Goal: Information Seeking & Learning: Learn about a topic

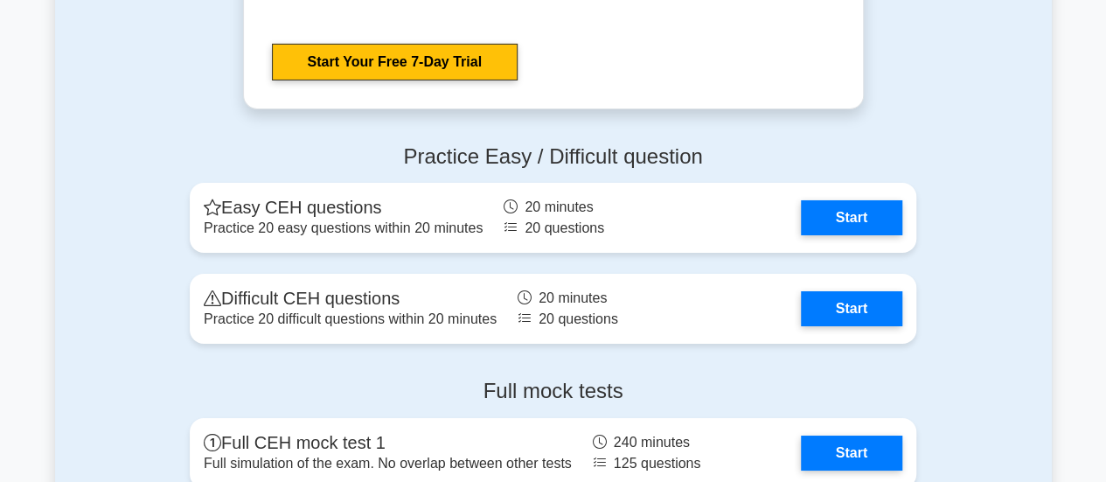
scroll to position [3028, 0]
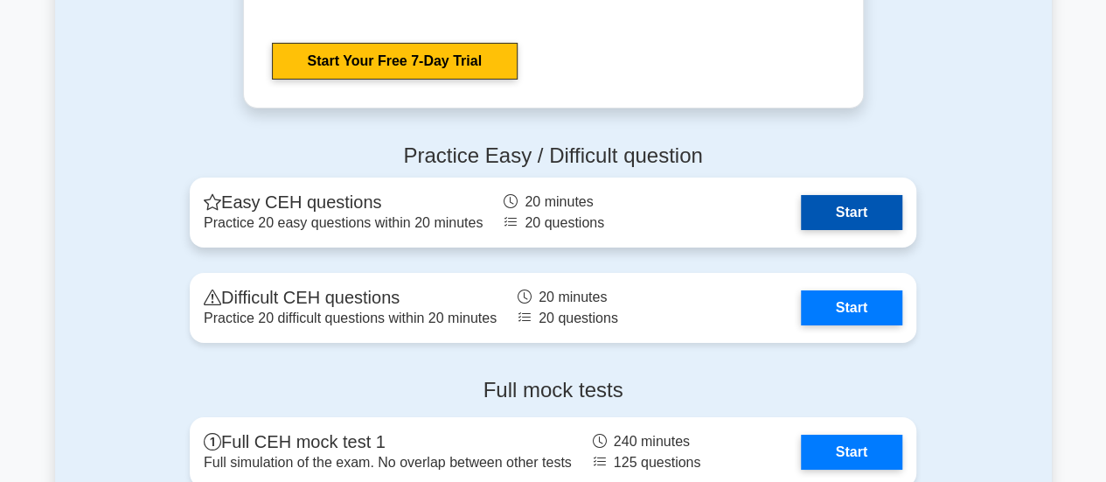
click at [830, 205] on link "Start" at bounding box center [851, 212] width 101 height 35
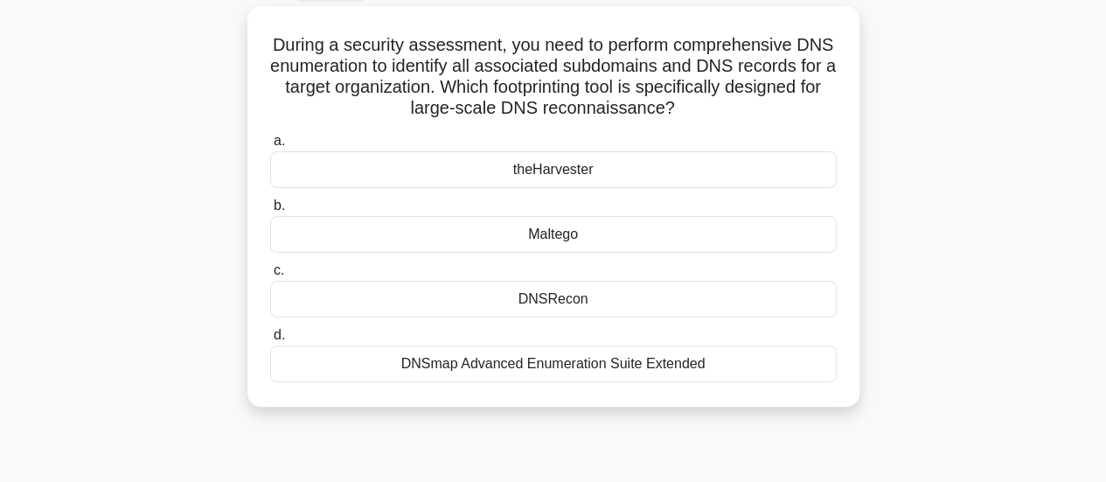
scroll to position [100, 0]
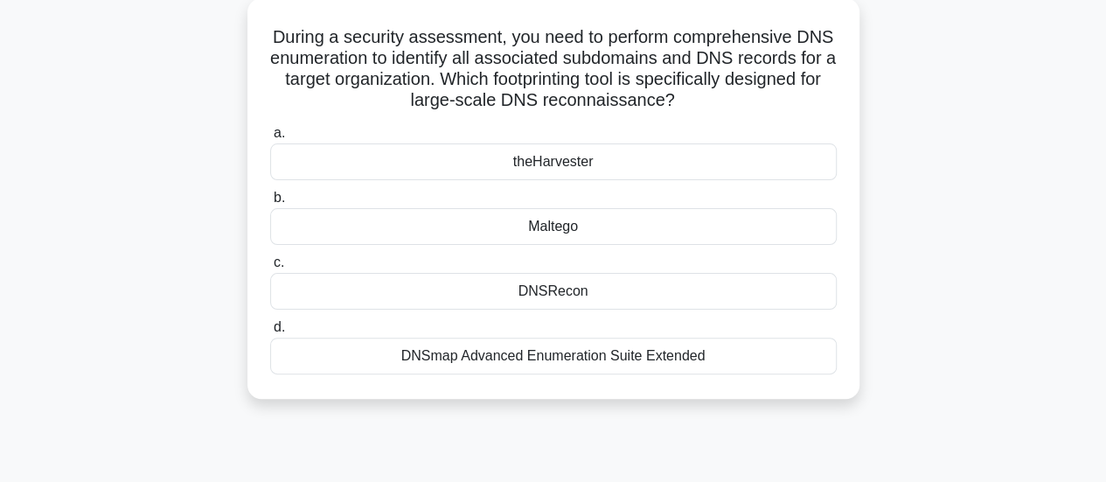
click at [399, 295] on div "DNSRecon" at bounding box center [553, 291] width 566 height 37
click at [270, 268] on input "c. DNSRecon" at bounding box center [270, 262] width 0 height 11
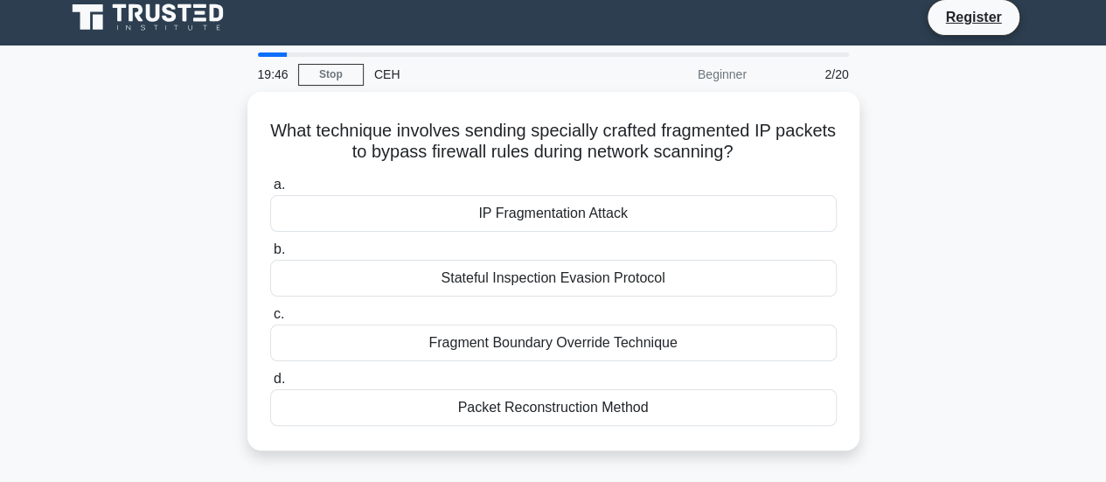
scroll to position [0, 0]
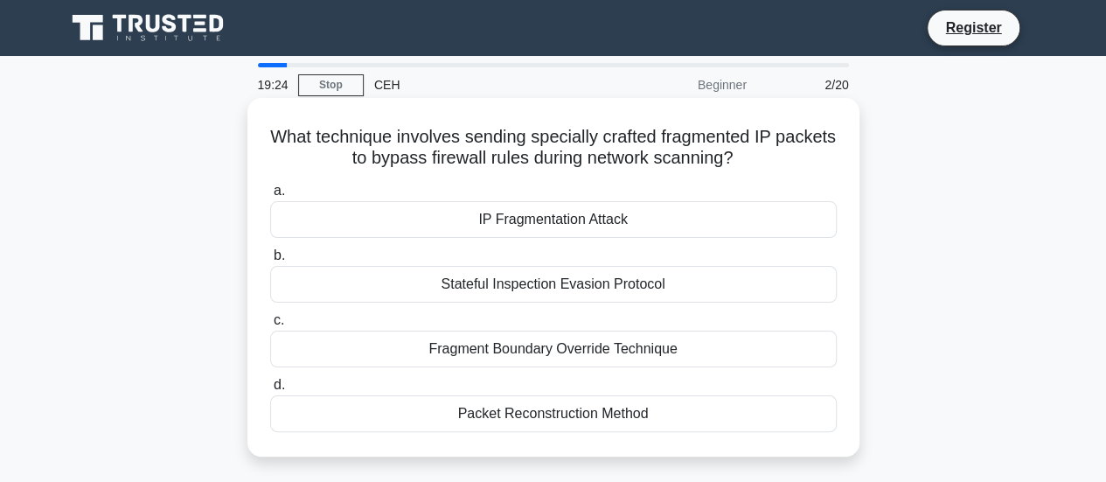
click at [527, 209] on div "IP Fragmentation Attack" at bounding box center [553, 219] width 566 height 37
click at [270, 197] on input "a. IP Fragmentation Attack" at bounding box center [270, 190] width 0 height 11
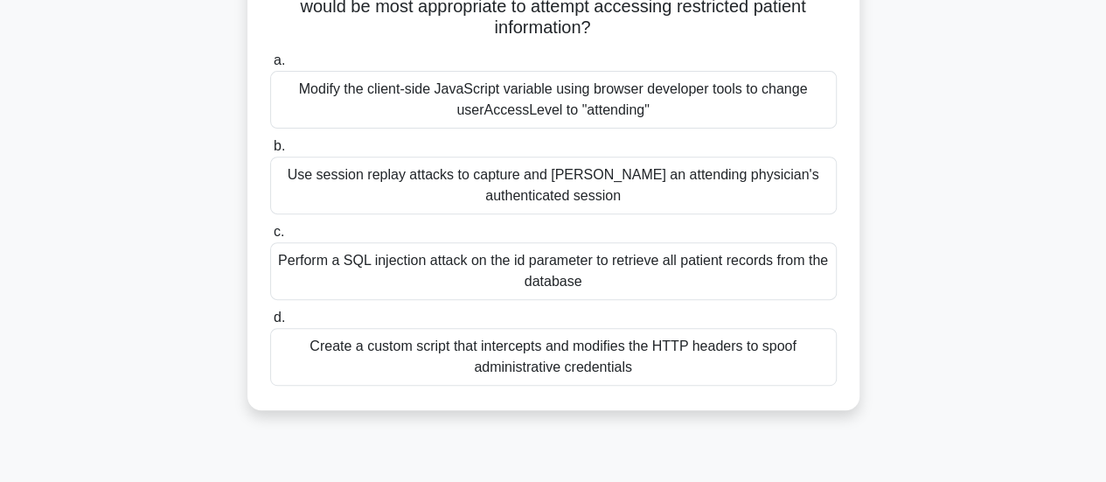
scroll to position [278, 0]
click at [371, 260] on div "Perform a SQL injection attack on the id parameter to retrieve all patient reco…" at bounding box center [553, 270] width 566 height 58
click at [270, 237] on input "c. Perform a SQL injection attack on the id parameter to retrieve all patient r…" at bounding box center [270, 230] width 0 height 11
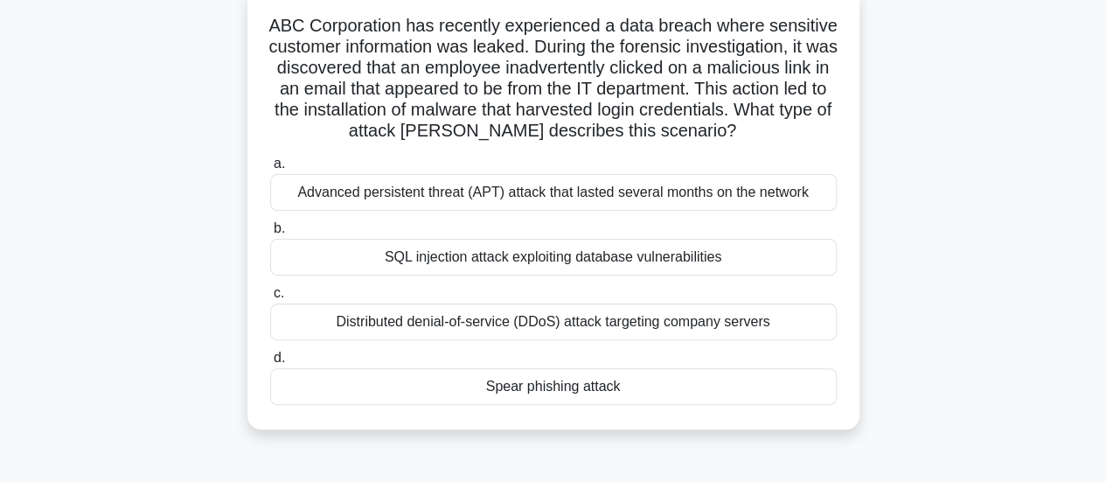
scroll to position [115, 0]
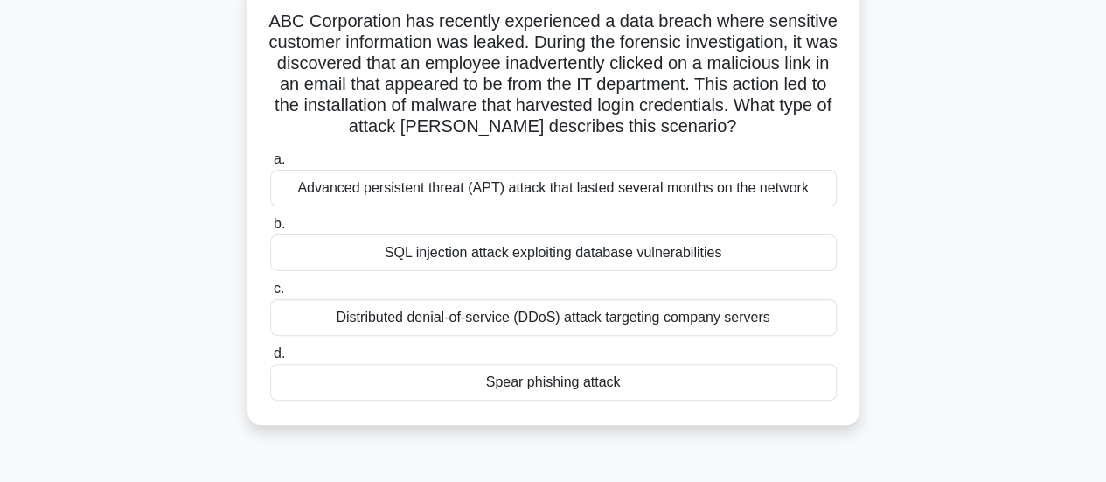
click at [456, 398] on div "Spear phishing attack" at bounding box center [553, 382] width 566 height 37
click at [270, 359] on input "d. Spear phishing attack" at bounding box center [270, 353] width 0 height 11
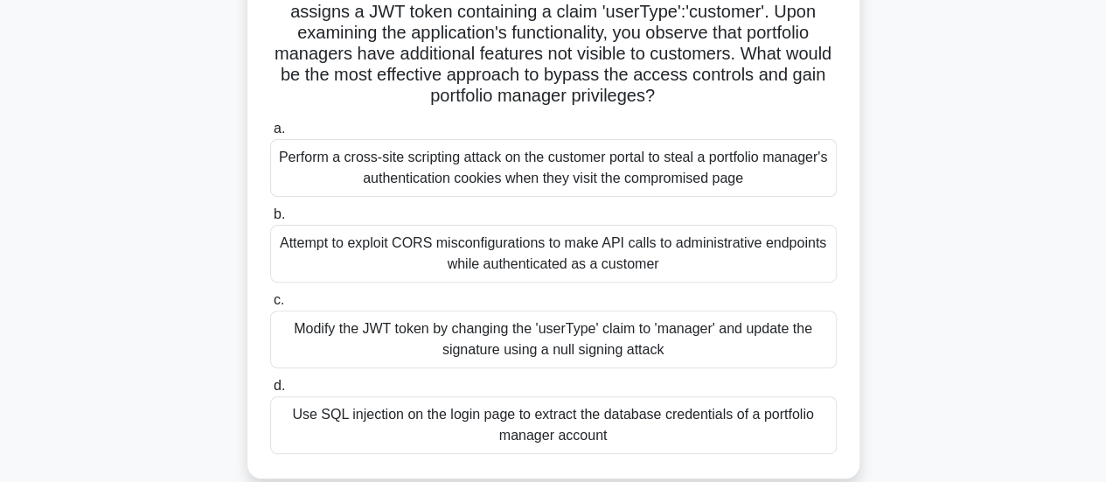
scroll to position [189, 0]
click at [357, 166] on div "Perform a cross-site scripting attack on the customer portal to steal a portfol…" at bounding box center [553, 167] width 566 height 58
click at [270, 134] on input "a. Perform a cross-site scripting attack on the customer portal to steal a port…" at bounding box center [270, 127] width 0 height 11
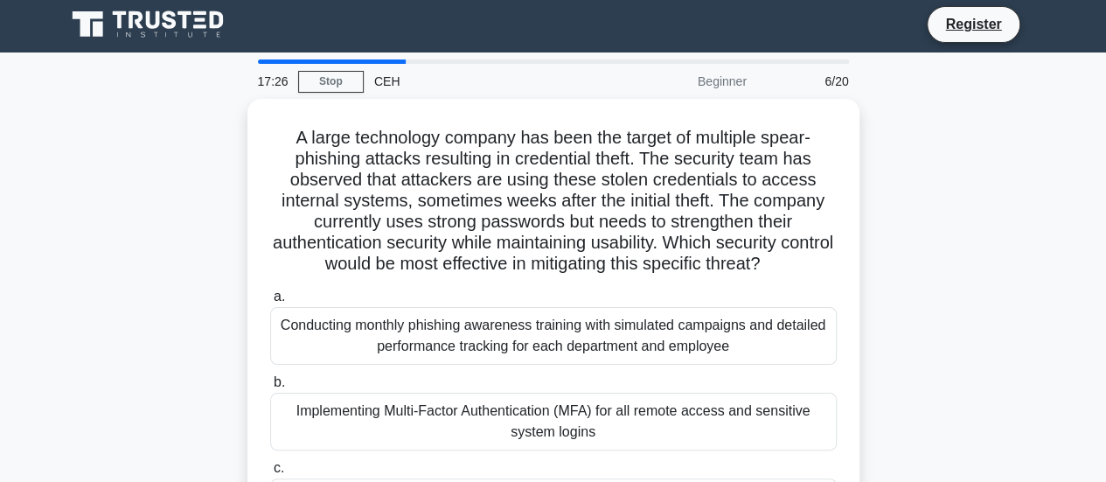
scroll to position [0, 0]
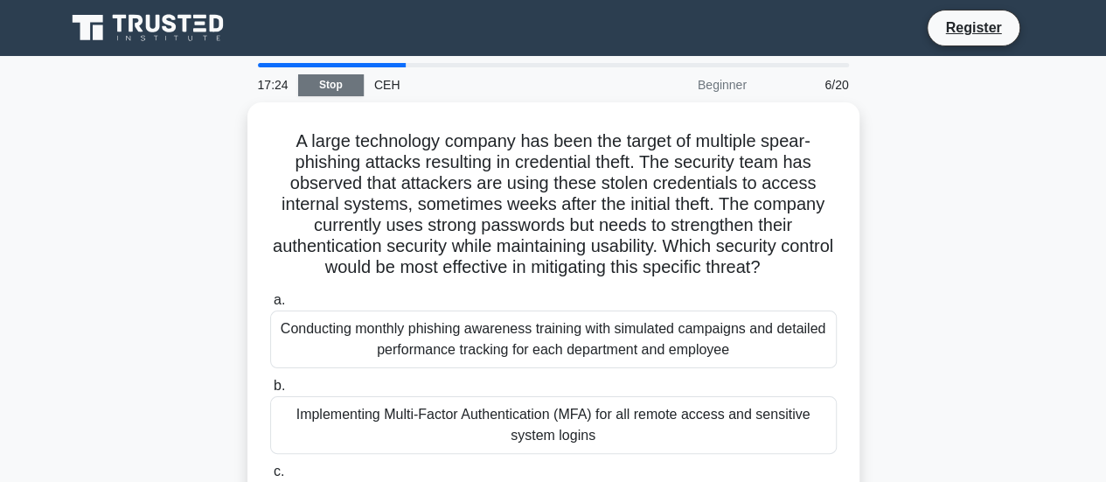
click at [336, 87] on link "Stop" at bounding box center [331, 85] width 66 height 22
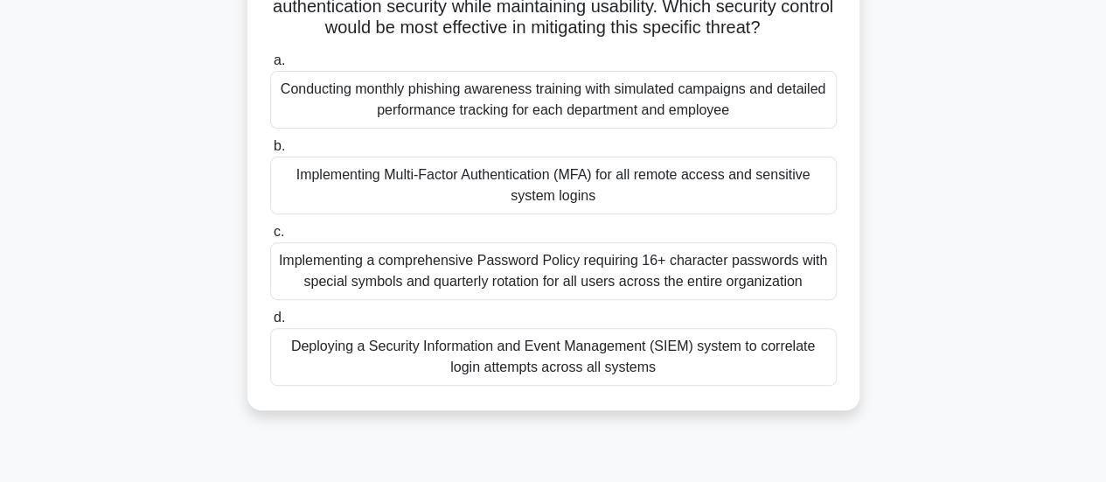
scroll to position [273, 0]
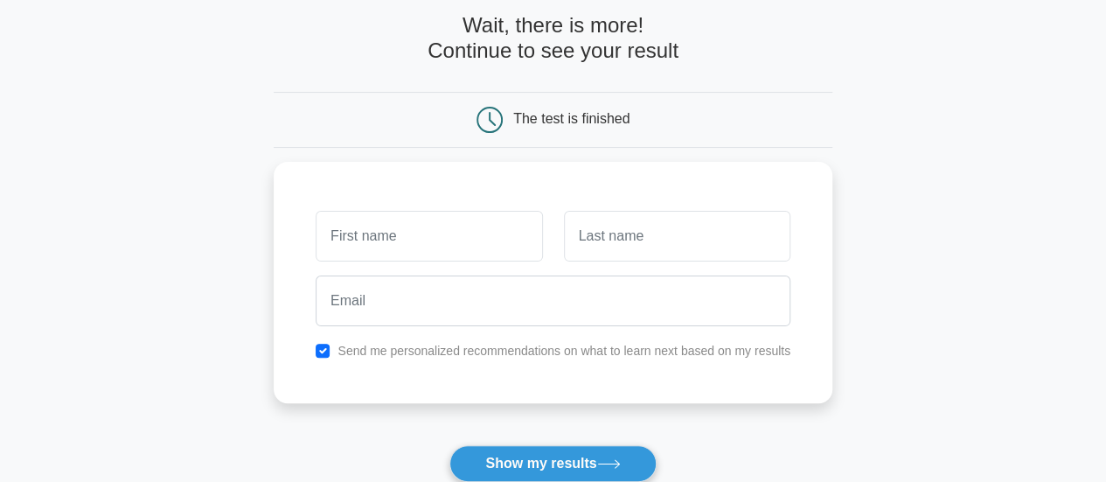
scroll to position [87, 0]
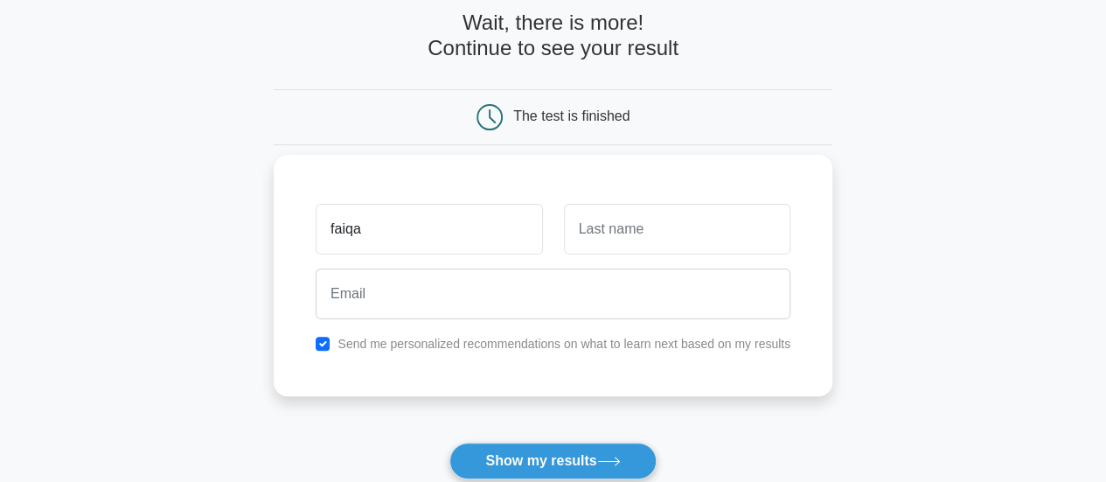
type input "faiqa"
click at [615, 232] on input "text" at bounding box center [677, 229] width 226 height 51
type input "Basharat"
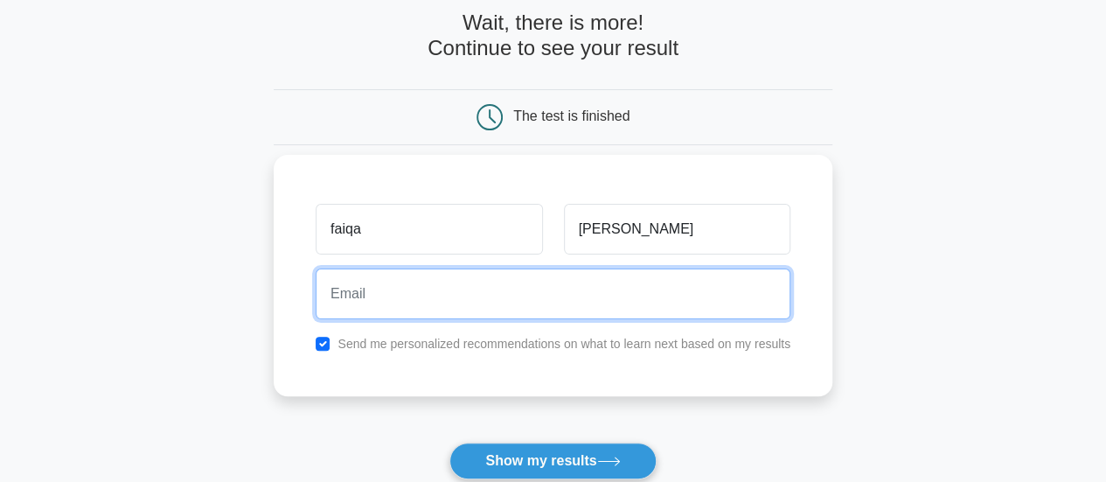
click at [439, 286] on input "email" at bounding box center [553, 293] width 475 height 51
paste input "misege9919@dpwev.com"
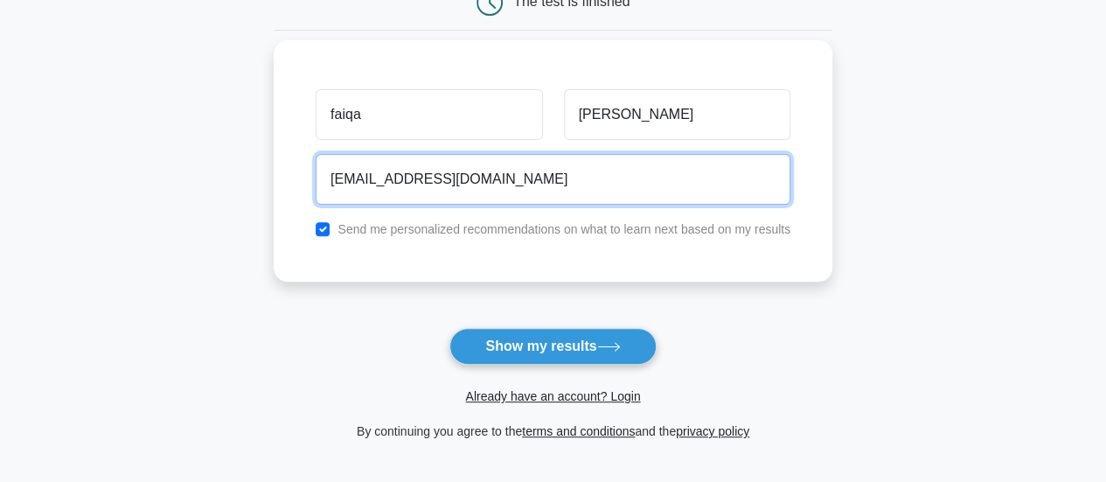
scroll to position [211, 0]
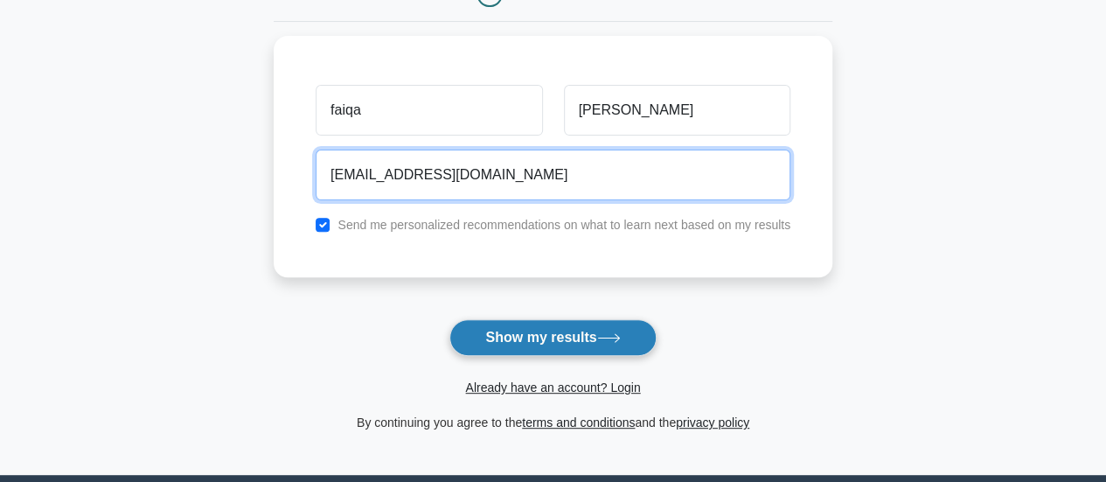
type input "misege9919@dpwev.com"
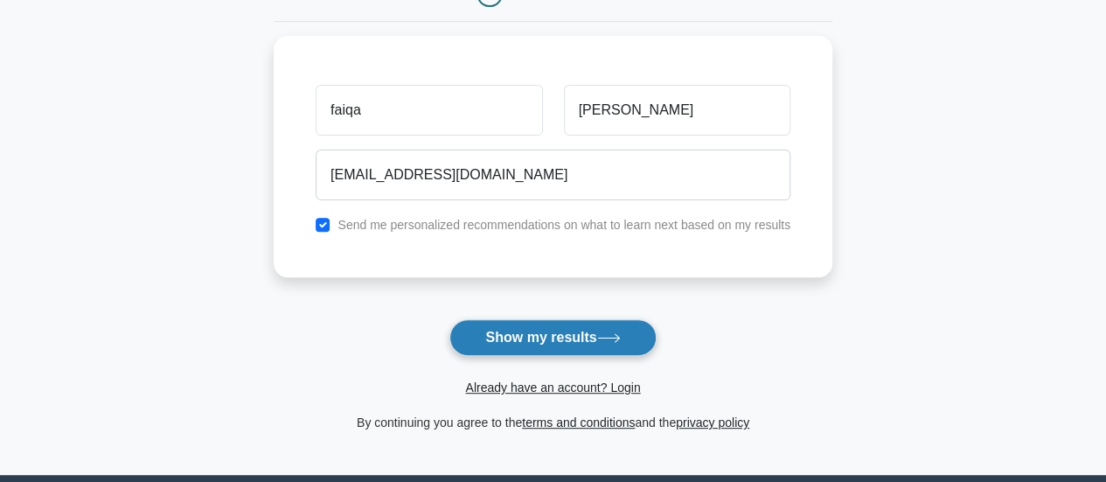
click at [496, 336] on button "Show my results" at bounding box center [552, 337] width 206 height 37
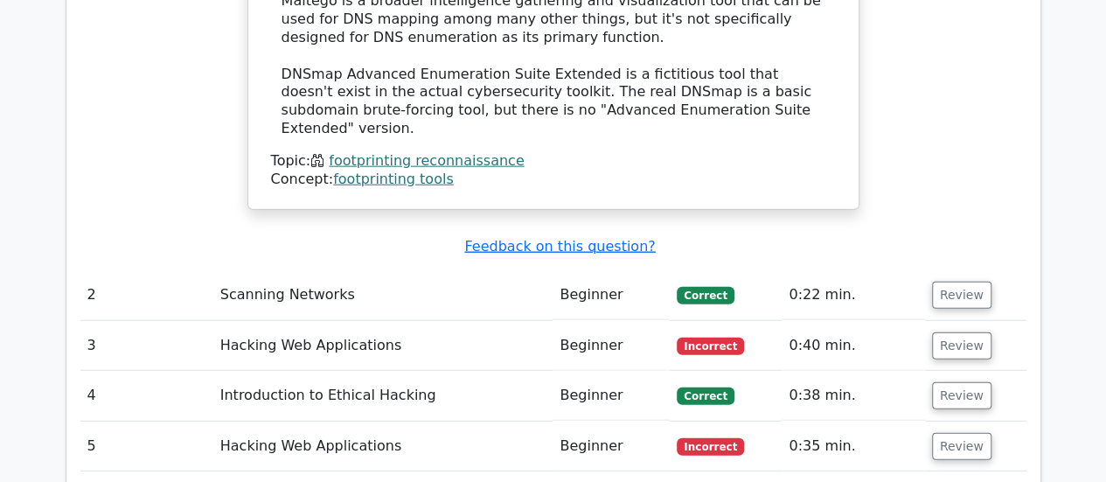
scroll to position [2050, 0]
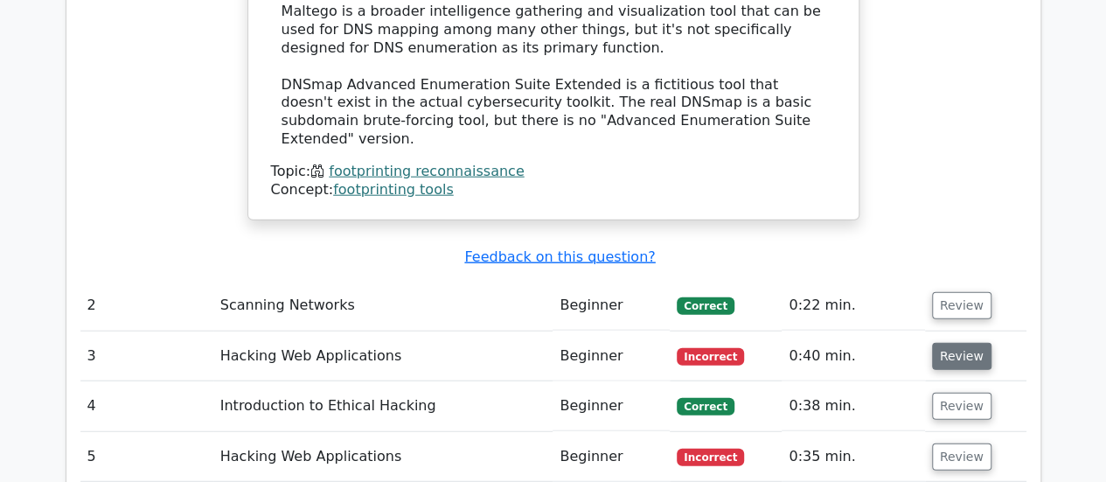
click at [950, 343] on button "Review" at bounding box center [961, 356] width 59 height 27
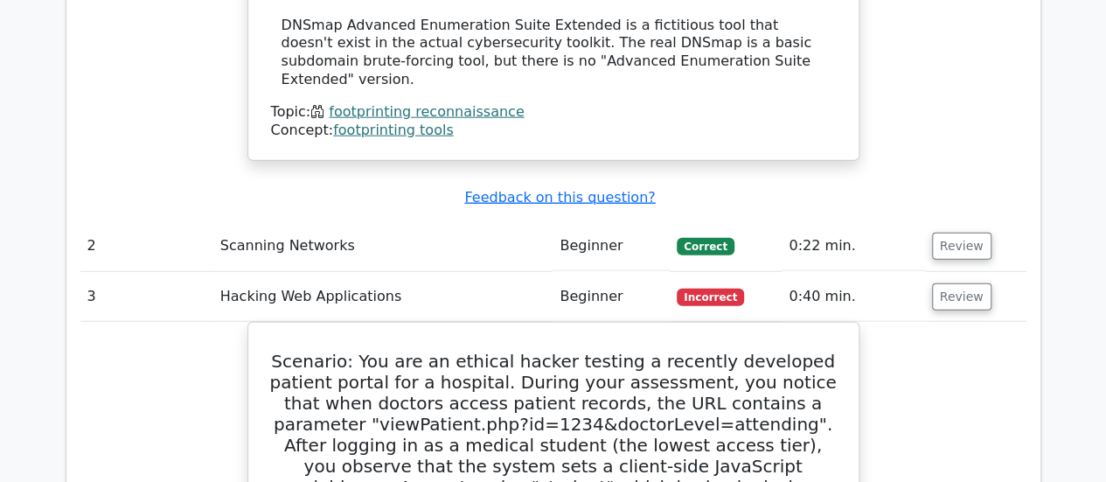
scroll to position [2107, 0]
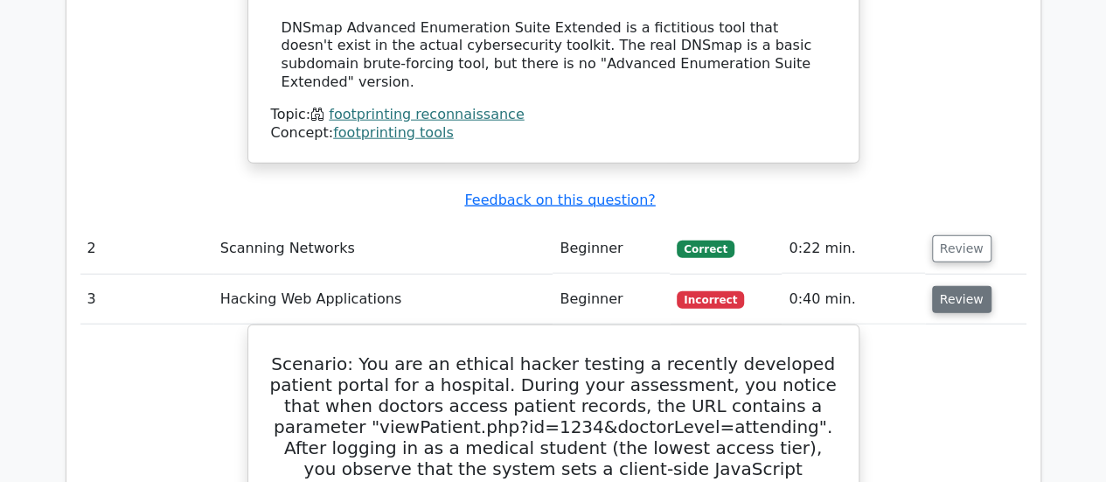
click at [940, 286] on button "Review" at bounding box center [961, 299] width 59 height 27
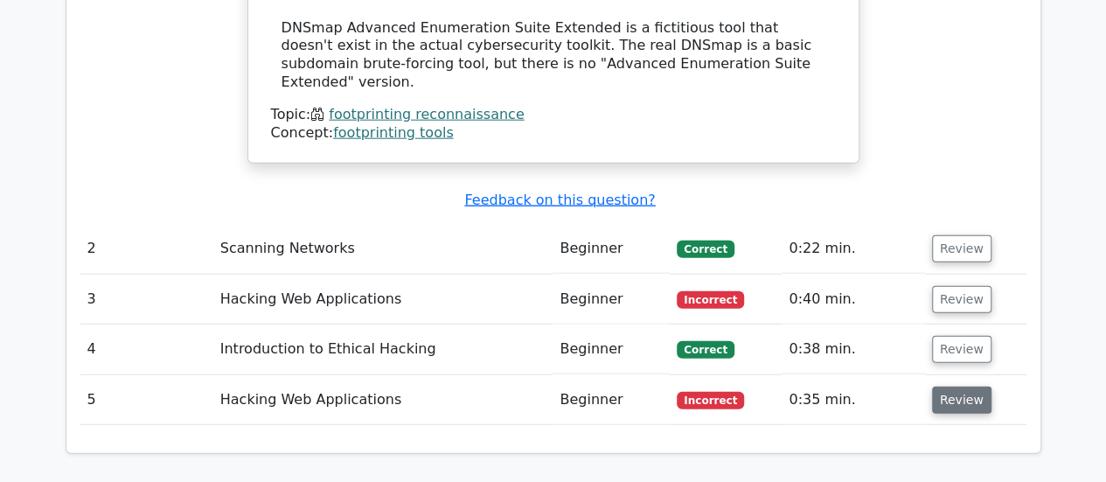
click at [963, 386] on button "Review" at bounding box center [961, 399] width 59 height 27
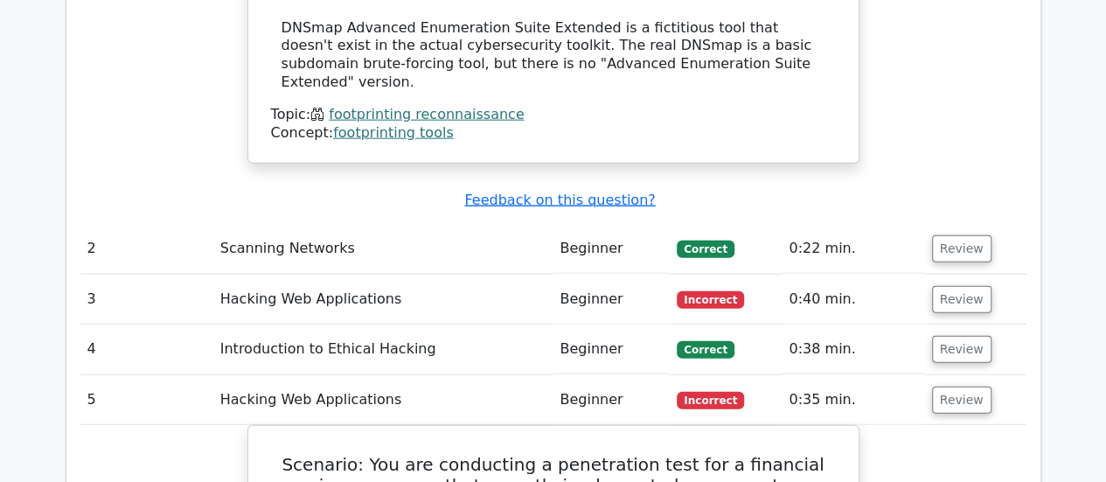
click at [966, 375] on td "Review" at bounding box center [975, 400] width 101 height 50
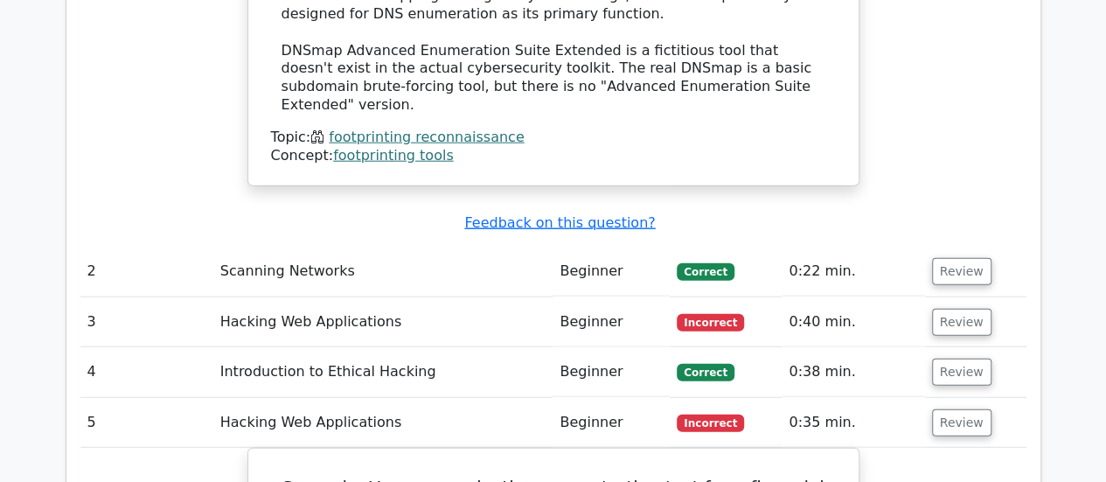
scroll to position [2080, 0]
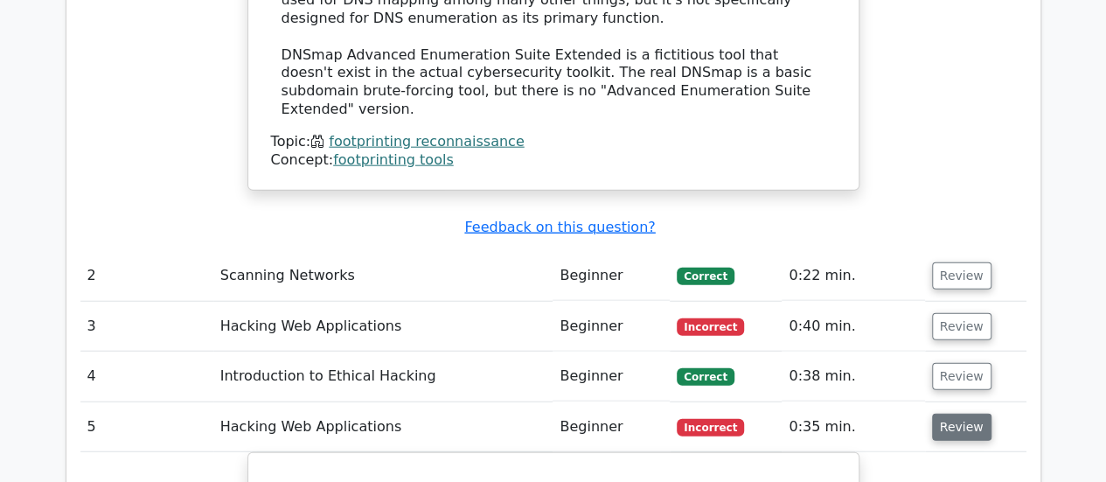
click at [975, 413] on button "Review" at bounding box center [961, 426] width 59 height 27
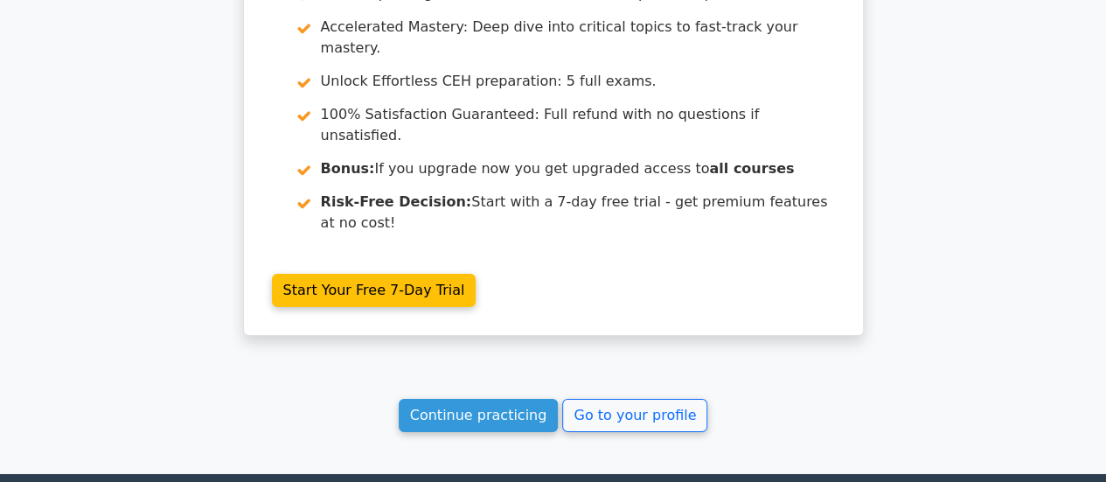
scroll to position [2758, 0]
